Goal: Task Accomplishment & Management: Use online tool/utility

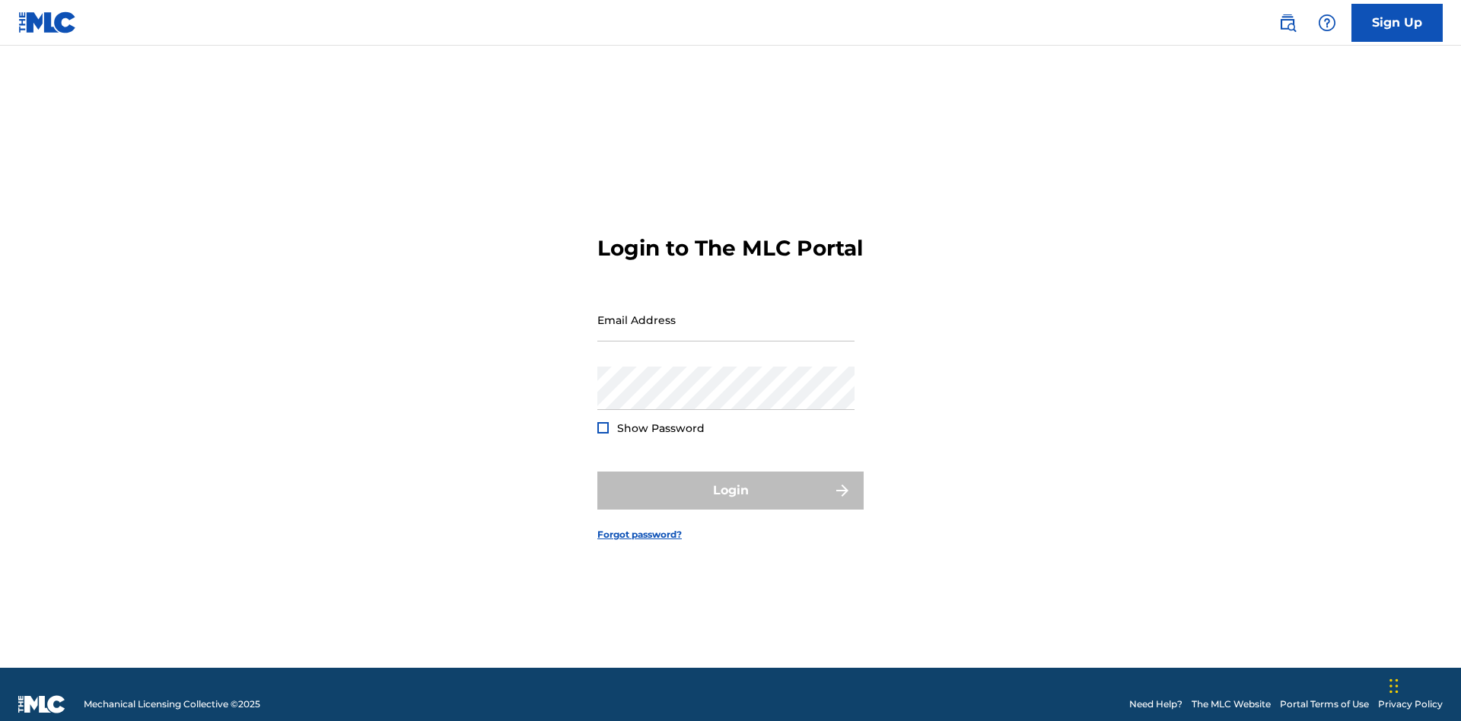
scroll to position [20, 0]
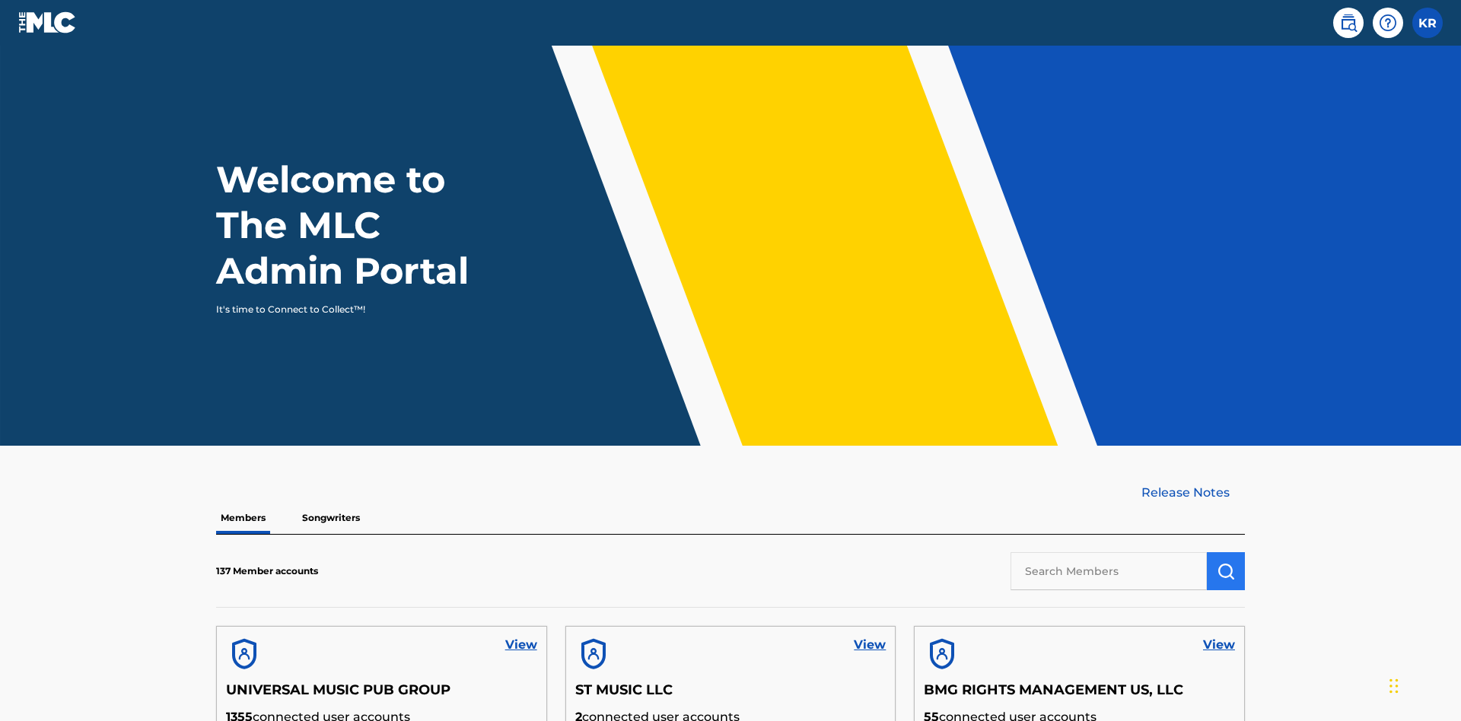
click at [1109, 553] on input "text" at bounding box center [1109, 572] width 196 height 38
type input "King [PERSON_NAME]"
click at [1226, 562] on img "submit" at bounding box center [1226, 571] width 18 height 18
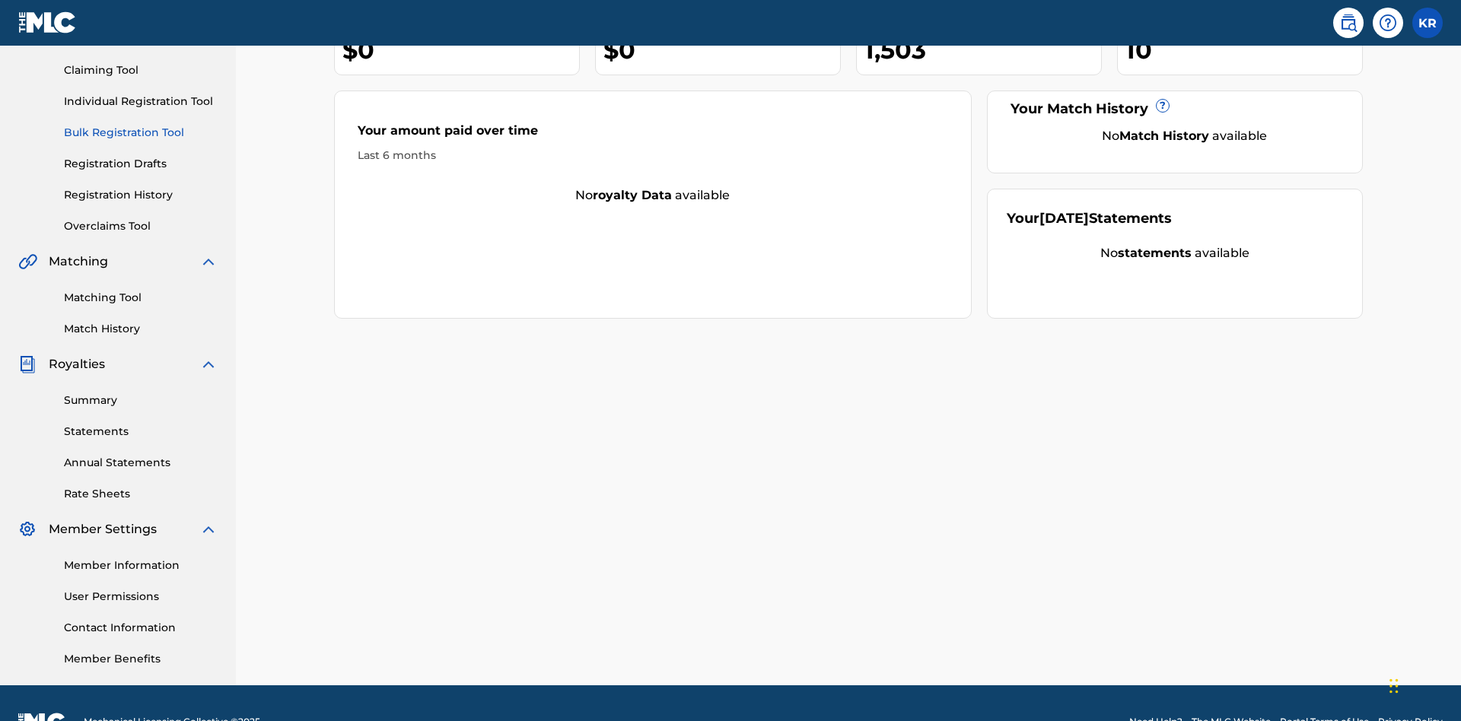
click at [141, 125] on link "Bulk Registration Tool" at bounding box center [141, 133] width 154 height 16
